Goal: Task Accomplishment & Management: Manage account settings

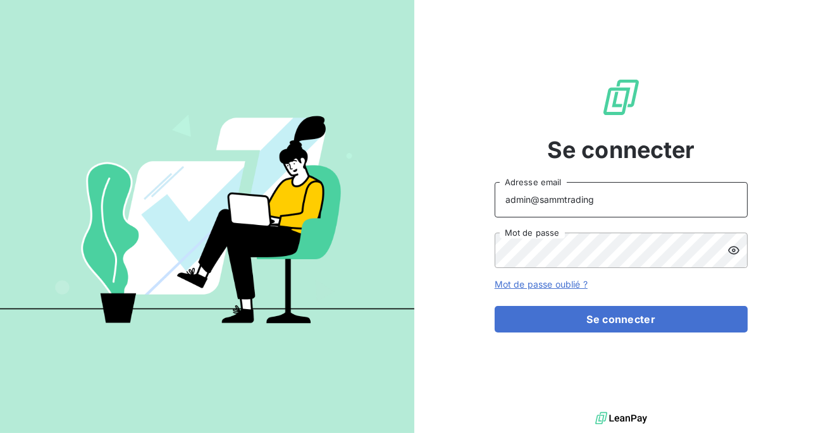
click at [594, 202] on input "admin@sammtrading" at bounding box center [620, 199] width 253 height 35
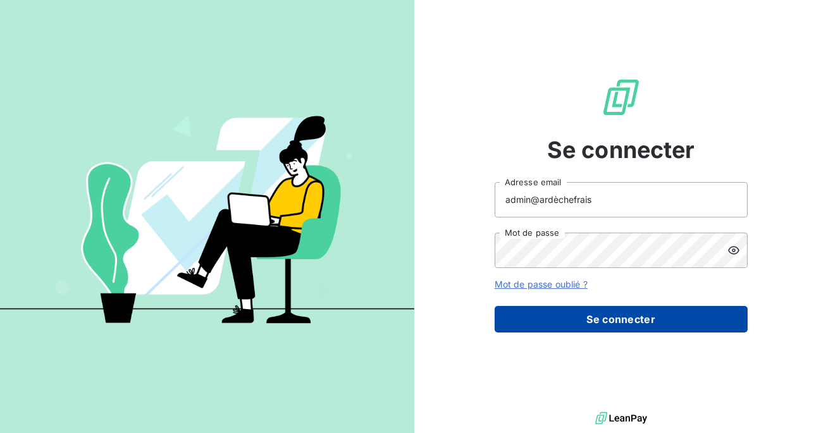
click at [574, 325] on button "Se connecter" at bounding box center [620, 319] width 253 height 27
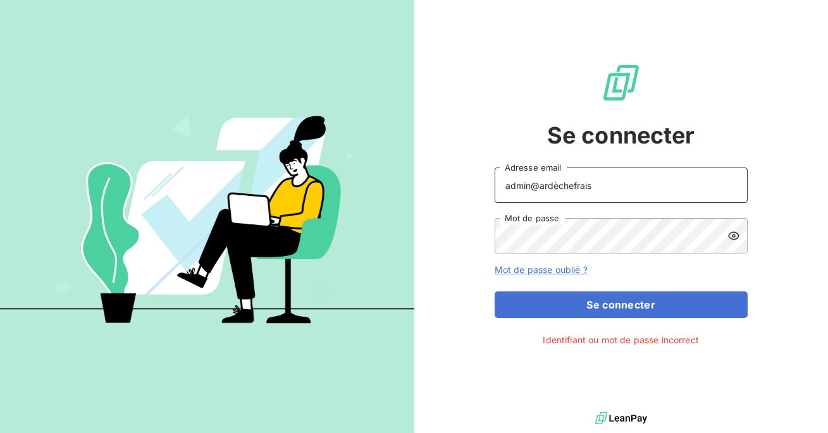
click at [556, 185] on input "admin@ardèchefrais" at bounding box center [620, 185] width 253 height 35
type input "admin@ardechefrais"
click at [494, 291] on button "Se connecter" at bounding box center [620, 304] width 253 height 27
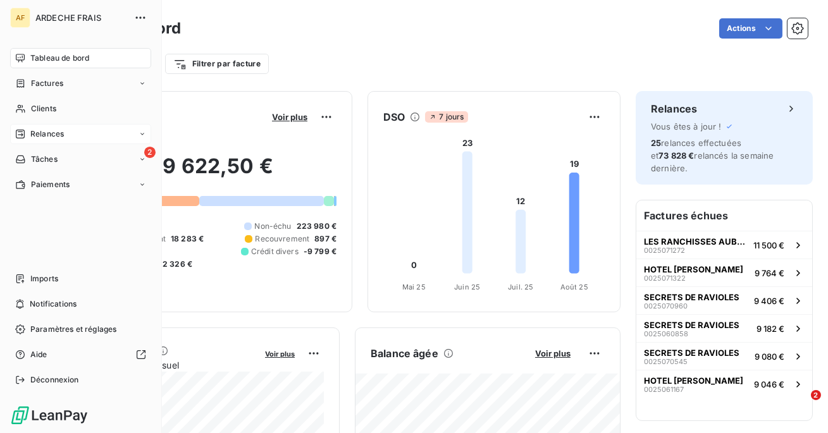
click at [35, 138] on span "Relances" at bounding box center [47, 133] width 34 height 11
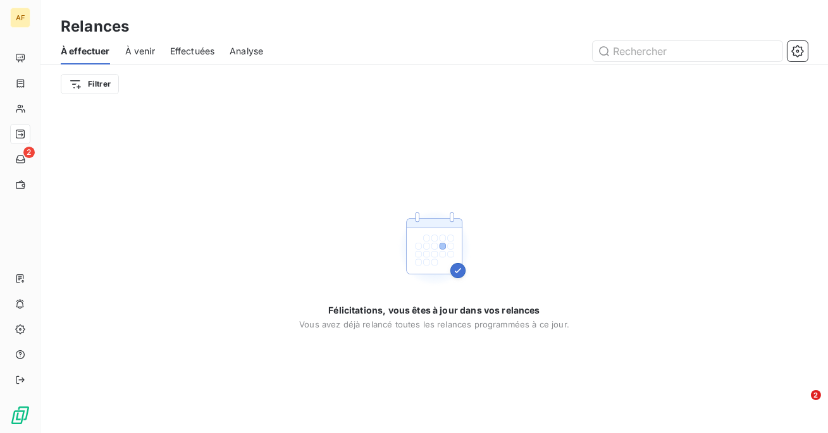
click at [183, 51] on span "Effectuées" at bounding box center [192, 51] width 45 height 13
